Goal: Register for event/course

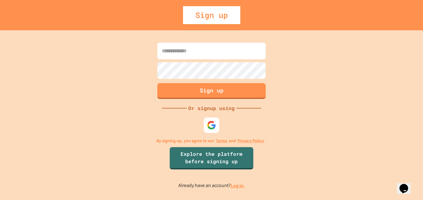
click at [191, 54] on input at bounding box center [211, 51] width 108 height 17
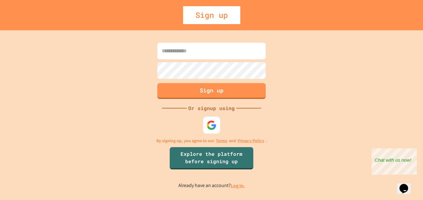
click at [213, 125] on img at bounding box center [211, 125] width 10 height 10
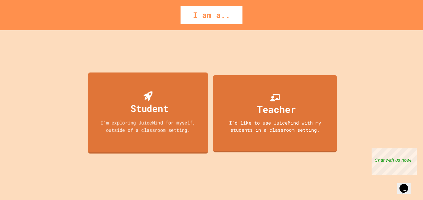
click at [189, 134] on div "Student I'm exploring JuiceMind for myself, outside of a classroom setting." at bounding box center [148, 112] width 120 height 81
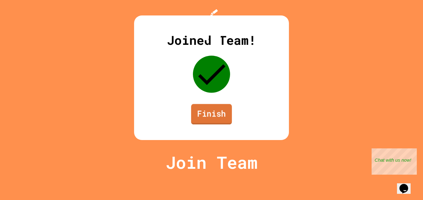
click at [206, 124] on link "Finish" at bounding box center [211, 114] width 41 height 20
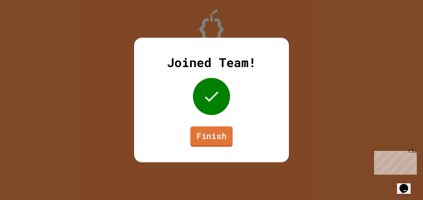
click at [226, 137] on link "Finish" at bounding box center [211, 137] width 42 height 20
